Goal: Check status: Check status

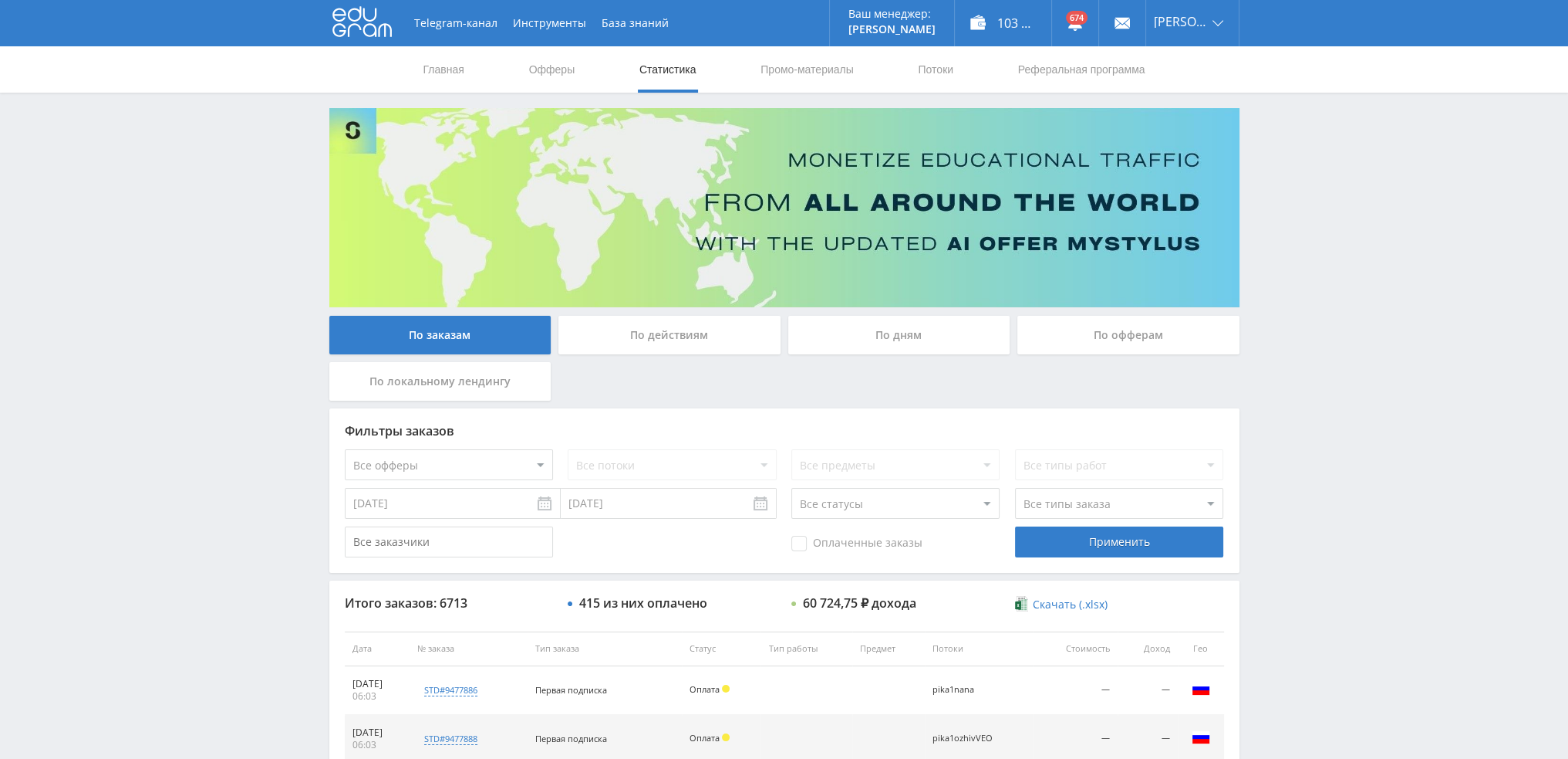
click at [887, 334] on div "По дням" at bounding box center [899, 335] width 222 height 38
click at [0, 0] on input "По дням" at bounding box center [0, 0] width 0 height 0
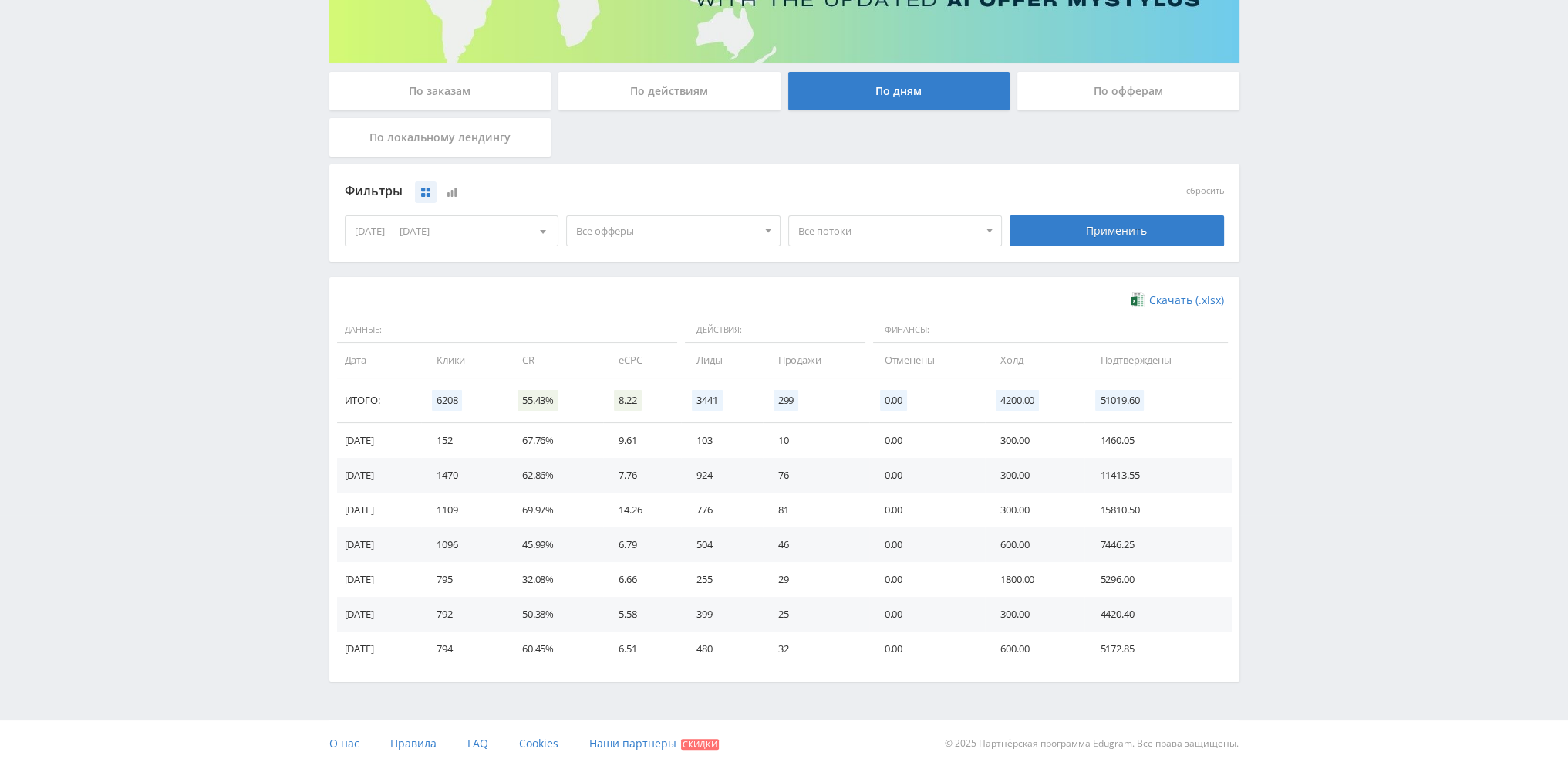
scroll to position [250, 0]
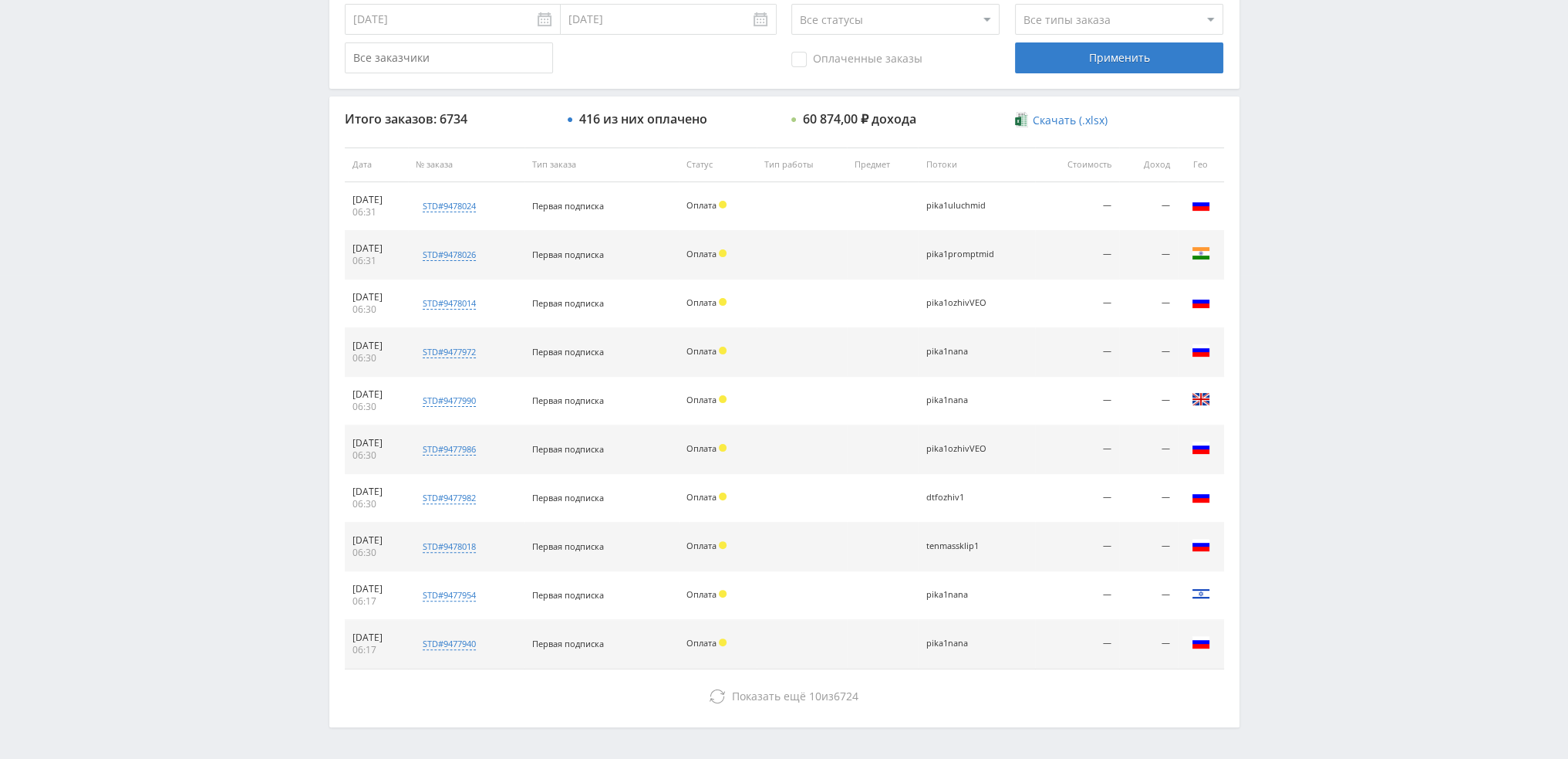
scroll to position [534, 0]
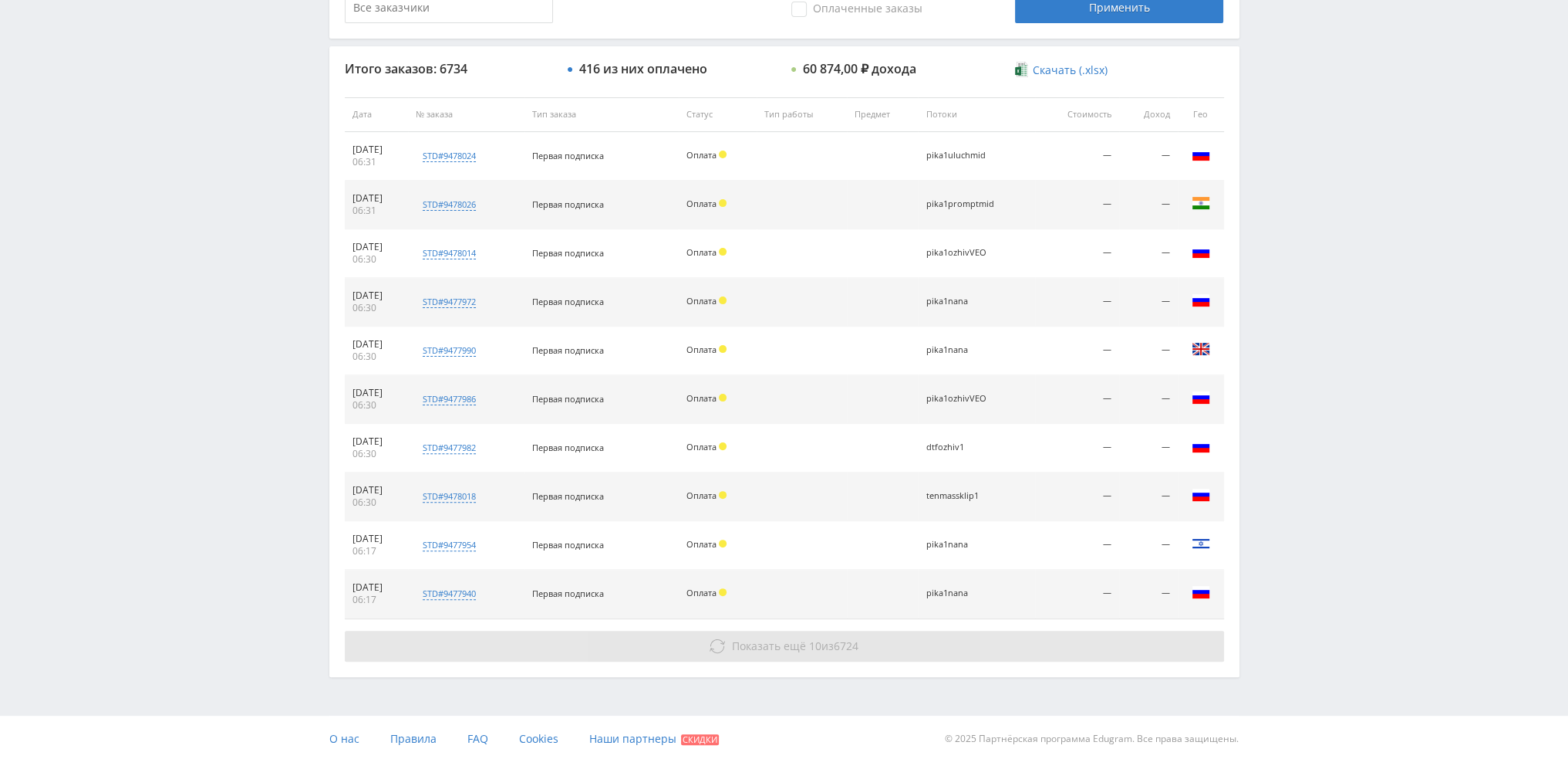
click at [716, 633] on button "Показать ещё 10 из 6724" at bounding box center [784, 646] width 880 height 31
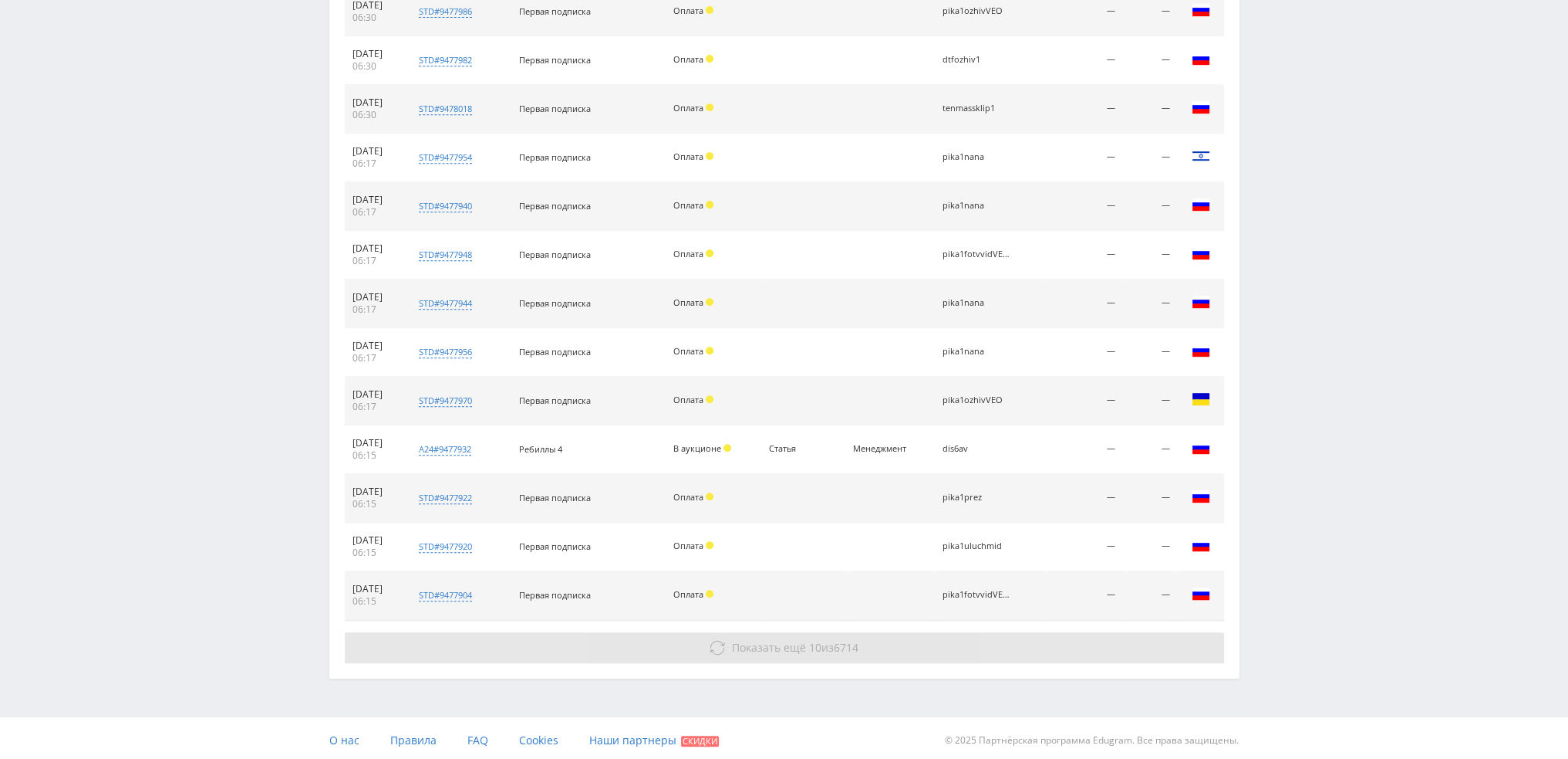
scroll to position [922, 0]
click at [714, 635] on button "Показать ещё 10 из 6714" at bounding box center [784, 647] width 880 height 31
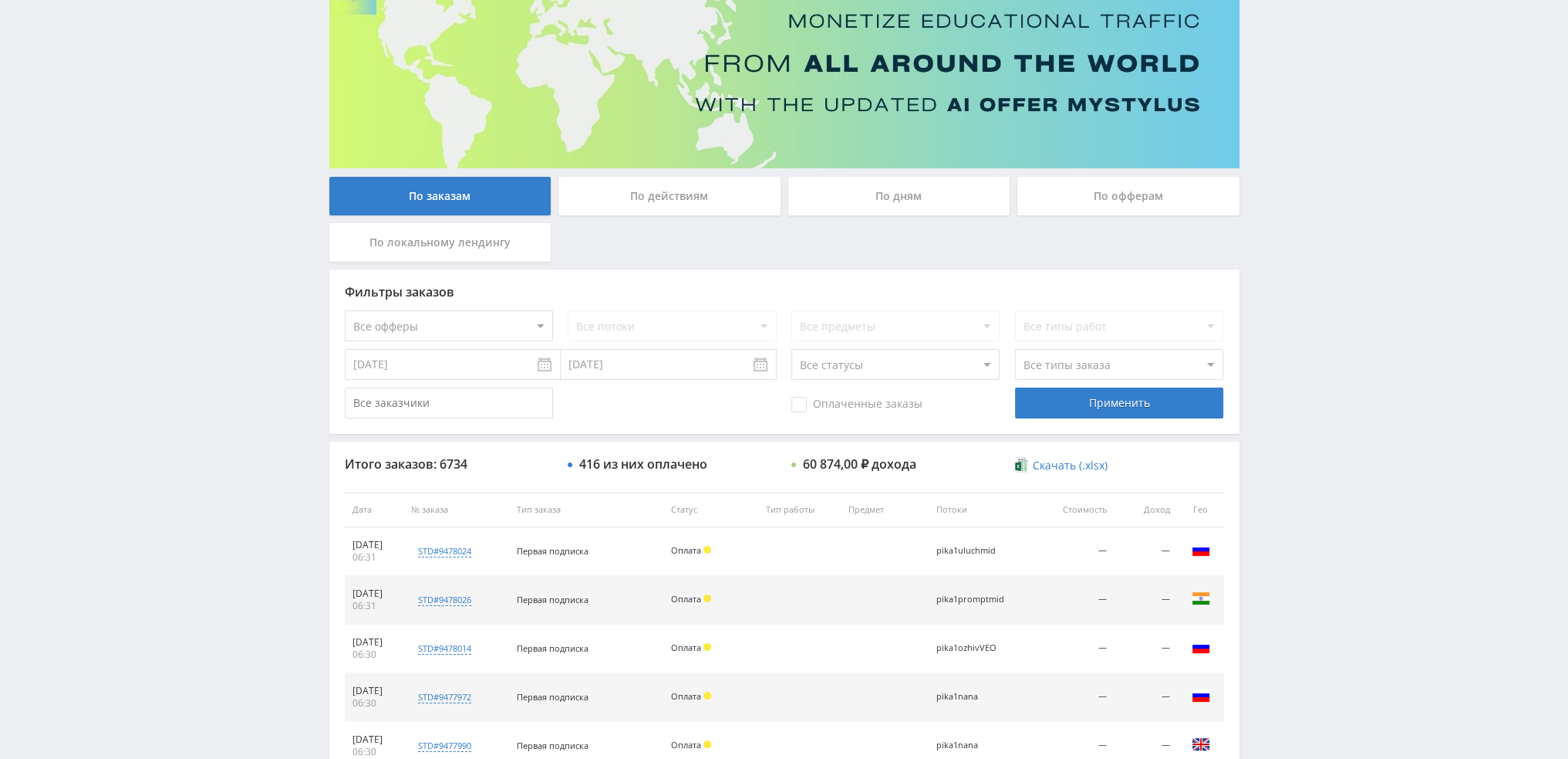
scroll to position [0, 0]
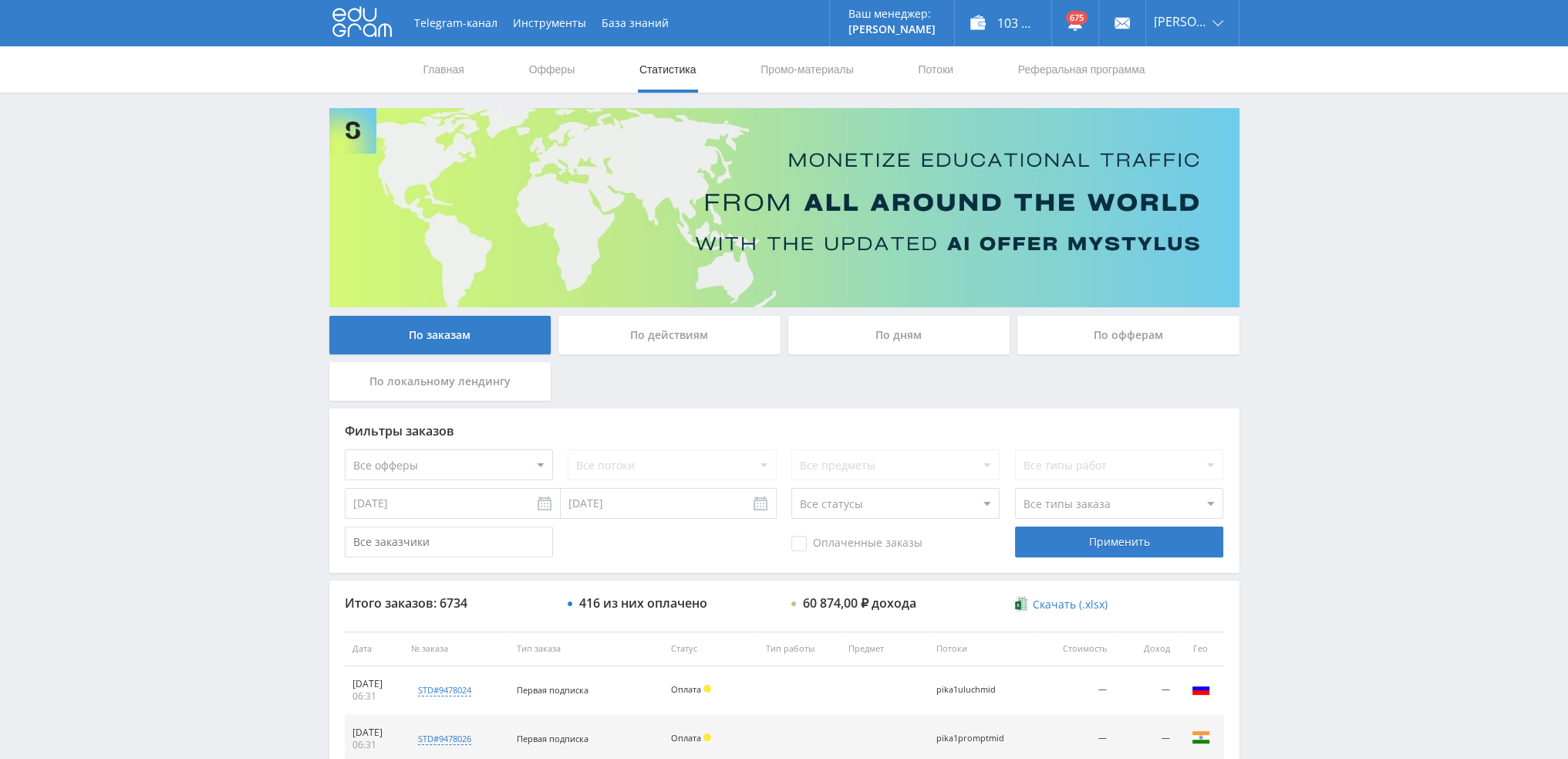
click at [923, 329] on div "По дням" at bounding box center [899, 335] width 222 height 38
click at [0, 0] on input "По дням" at bounding box center [0, 0] width 0 height 0
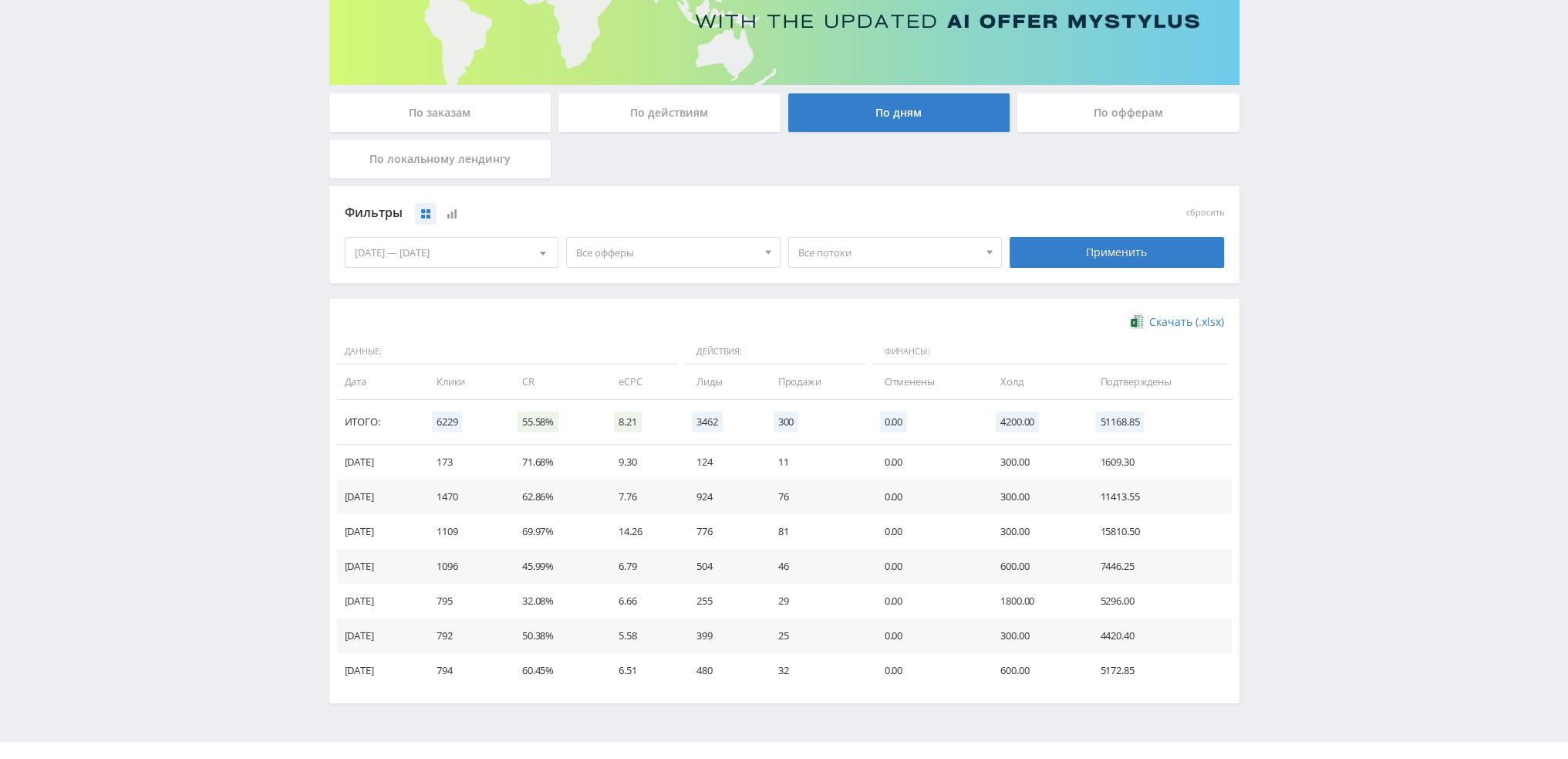
scroll to position [231, 0]
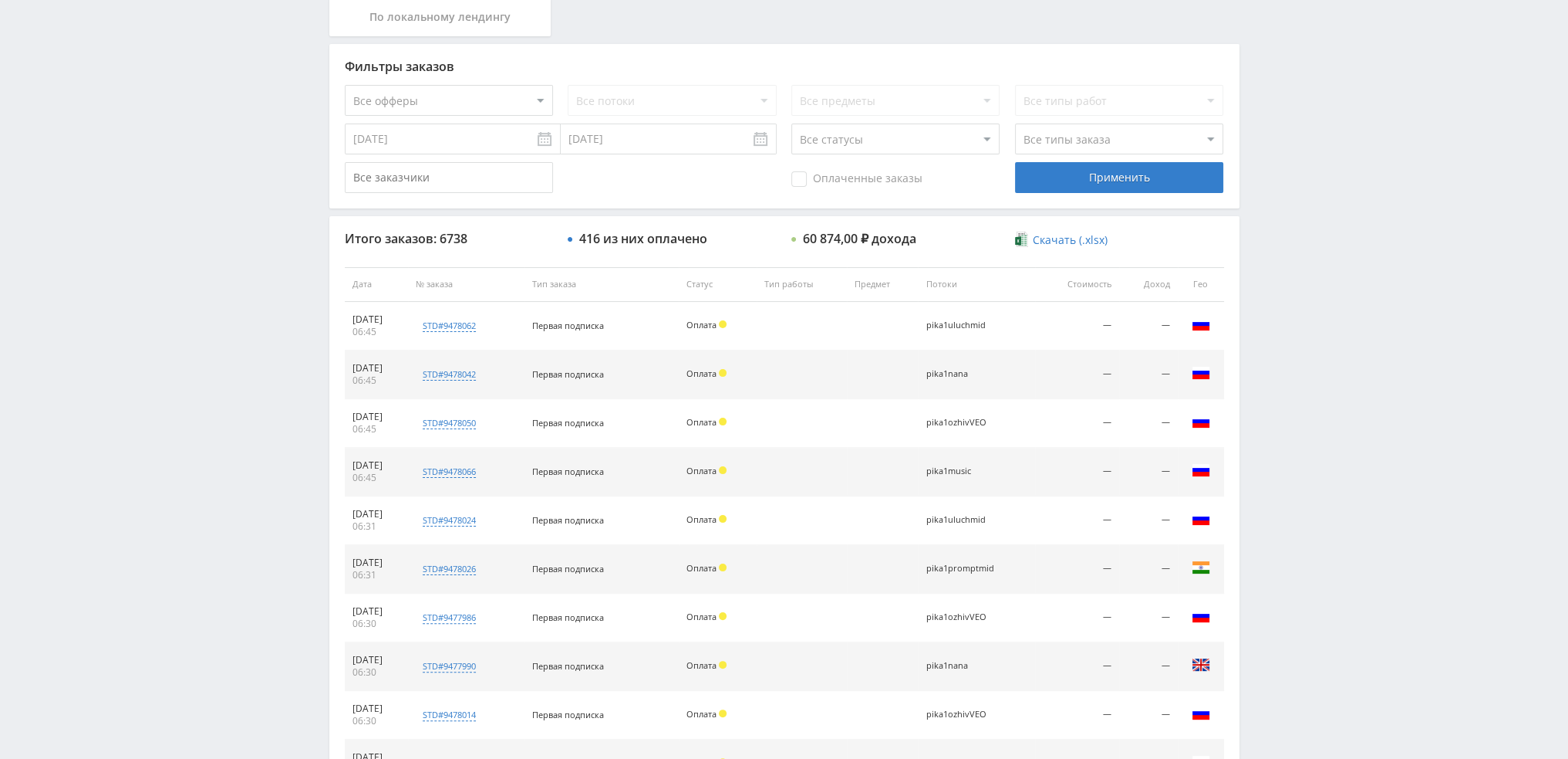
scroll to position [463, 0]
